Goal: Contribute content: Contribute content

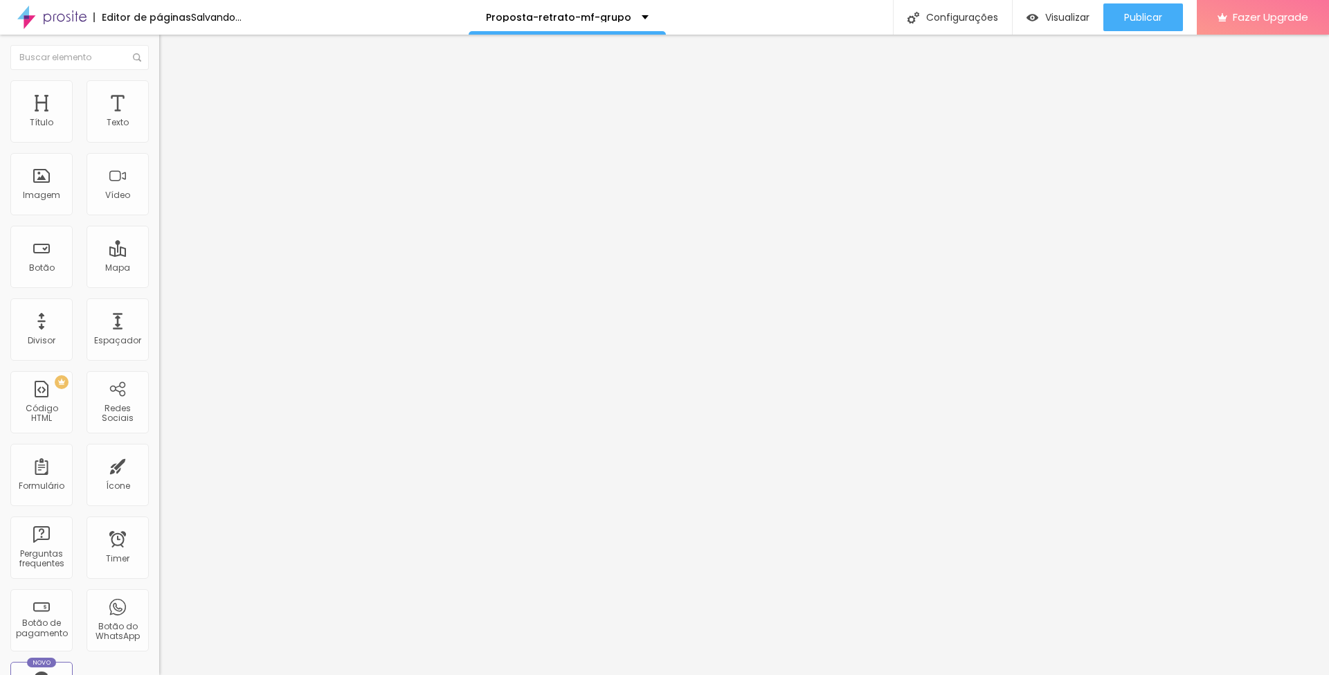
click at [159, 119] on span "Trocar imagem" at bounding box center [196, 113] width 75 height 12
drag, startPoint x: 1198, startPoint y: 444, endPoint x: 1080, endPoint y: 224, distance: 249.3
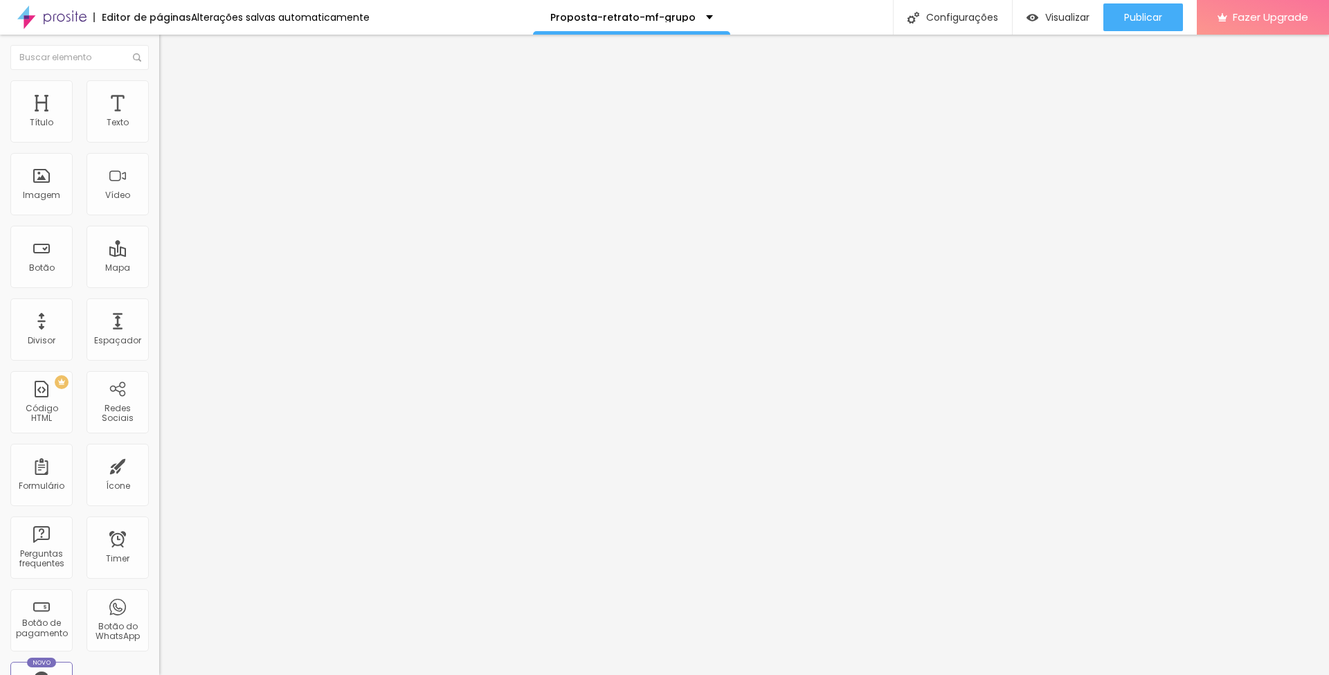
click at [159, 119] on span "Trocar imagem" at bounding box center [196, 113] width 75 height 12
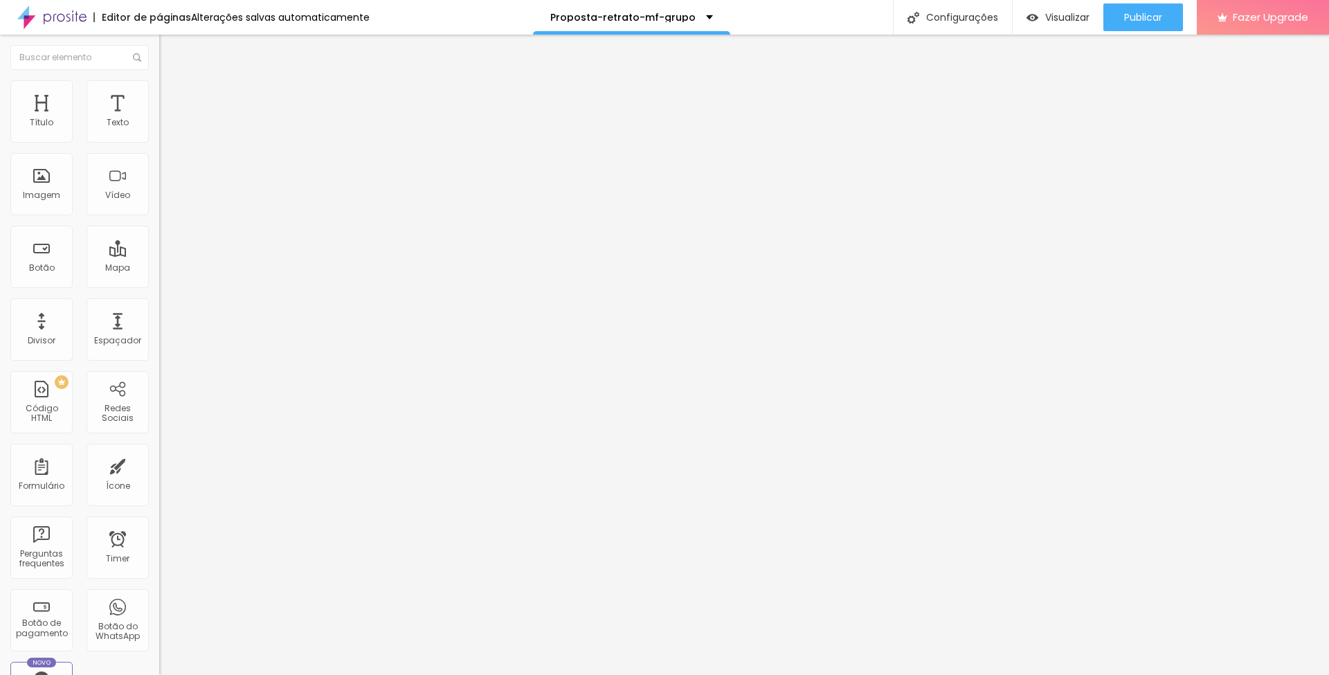
click at [159, 119] on span "Trocar imagem" at bounding box center [196, 113] width 75 height 12
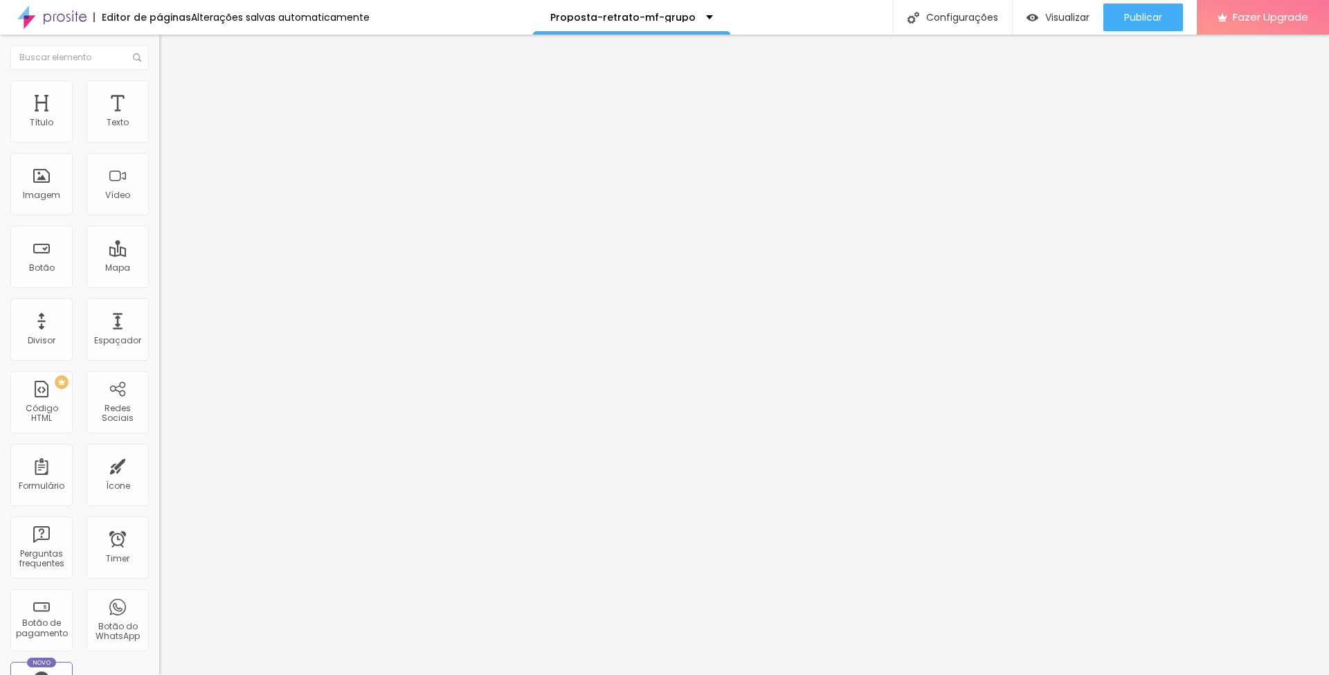
click at [159, 119] on span "Trocar imagem" at bounding box center [196, 113] width 75 height 12
click at [1152, 12] on span "Publicar" at bounding box center [1143, 17] width 38 height 11
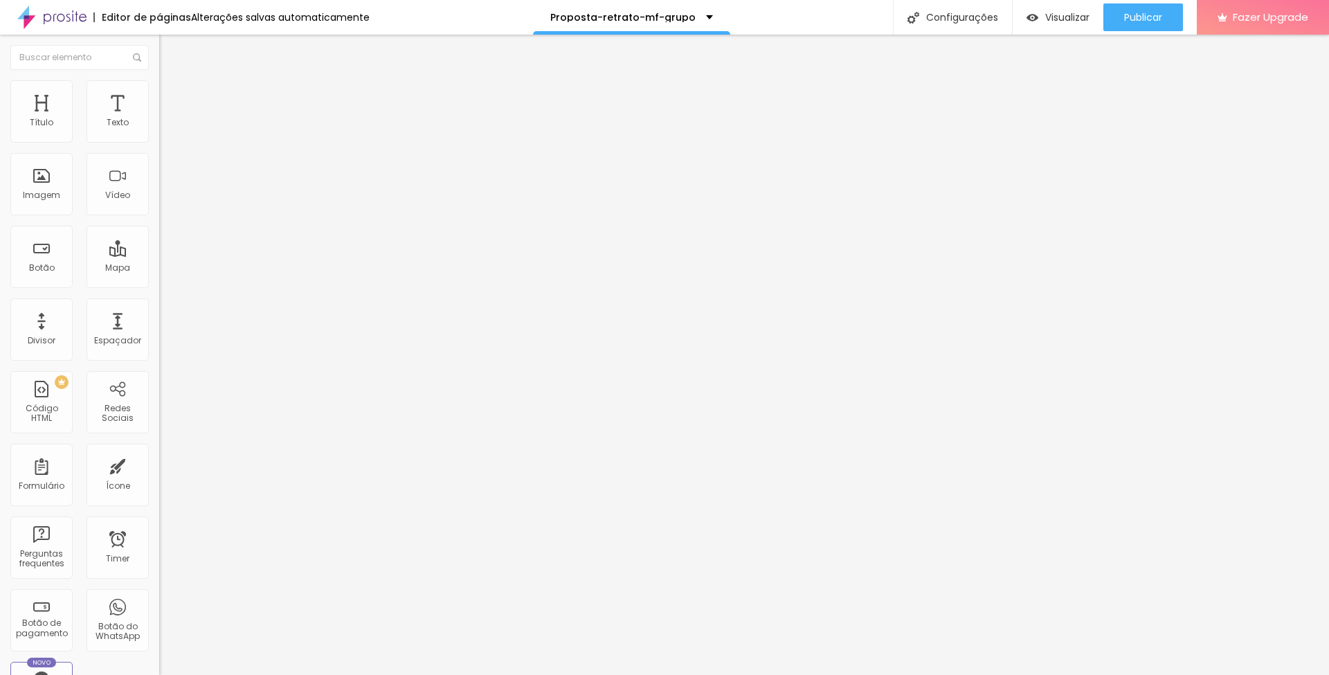
click at [159, 119] on span "Trocar imagem" at bounding box center [196, 113] width 75 height 12
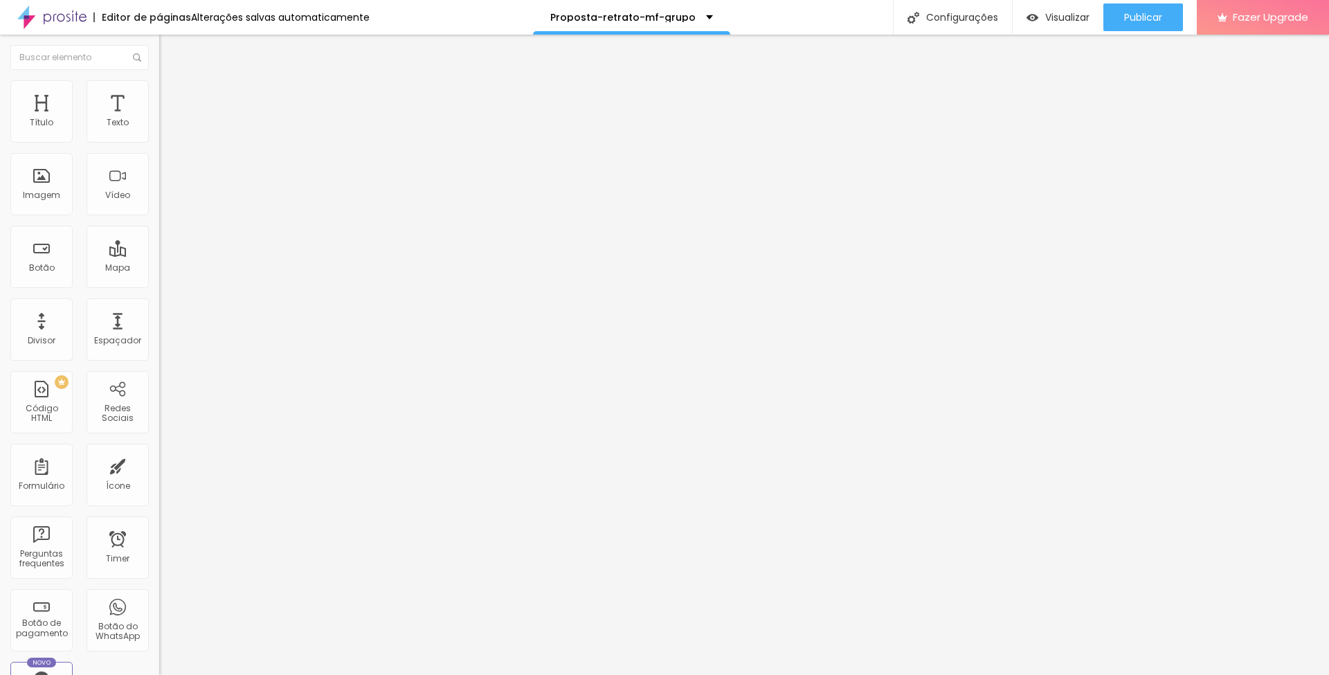
click at [159, 119] on span "Trocar imagem" at bounding box center [196, 113] width 75 height 12
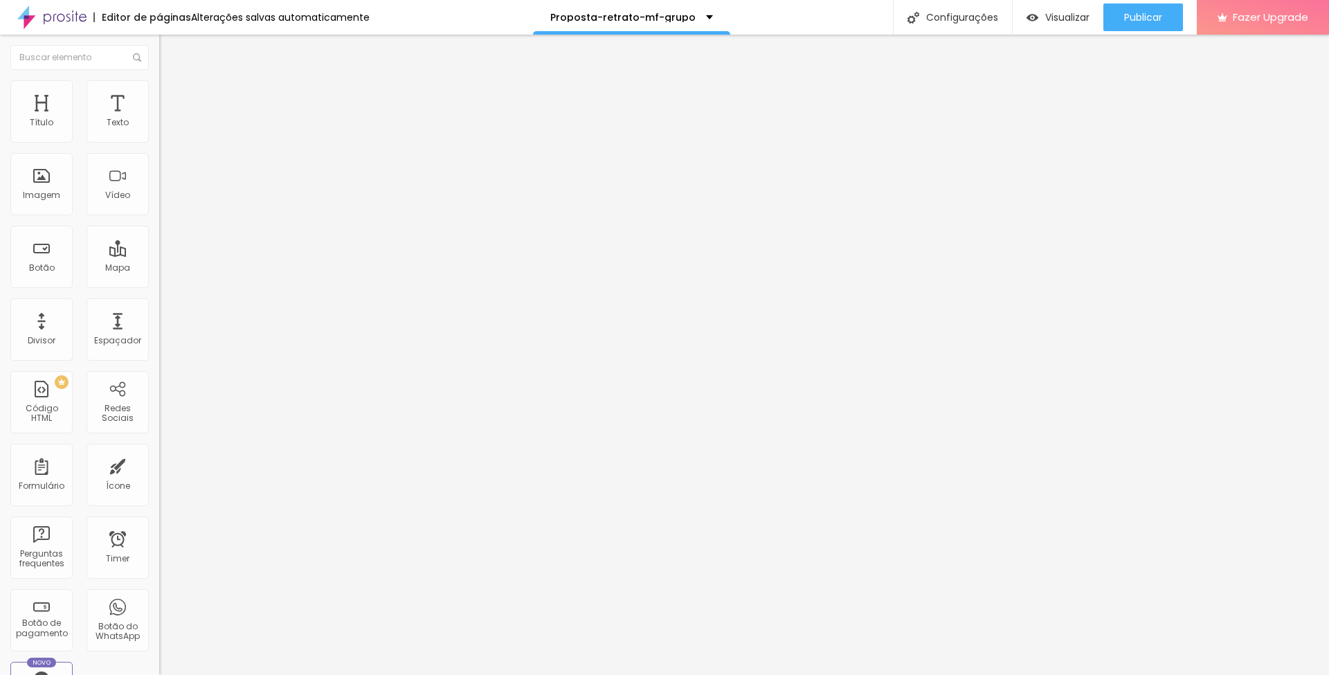
click at [159, 119] on span "Trocar imagem" at bounding box center [196, 113] width 75 height 12
click at [1138, 17] on span "Publicar" at bounding box center [1143, 17] width 38 height 11
